Goal: Check status: Check status

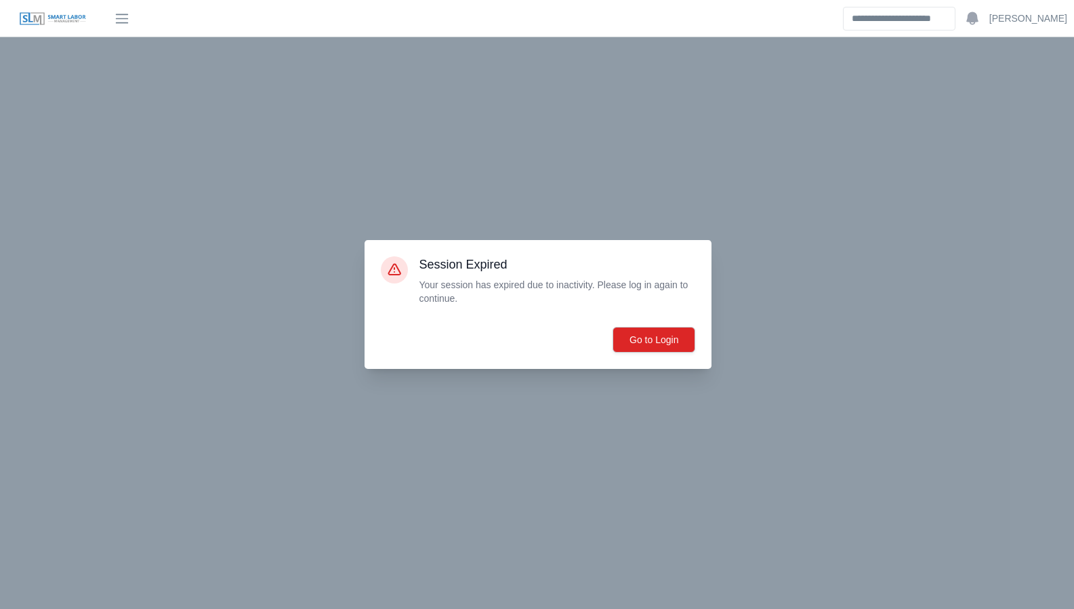
scroll to position [11190, 0]
